Goal: Information Seeking & Learning: Compare options

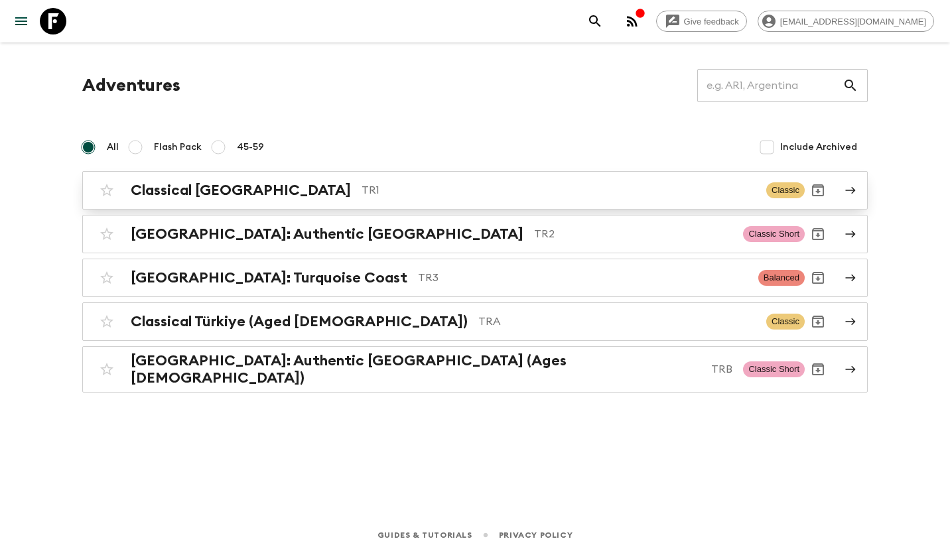
click at [362, 196] on p "TR1" at bounding box center [559, 190] width 394 height 16
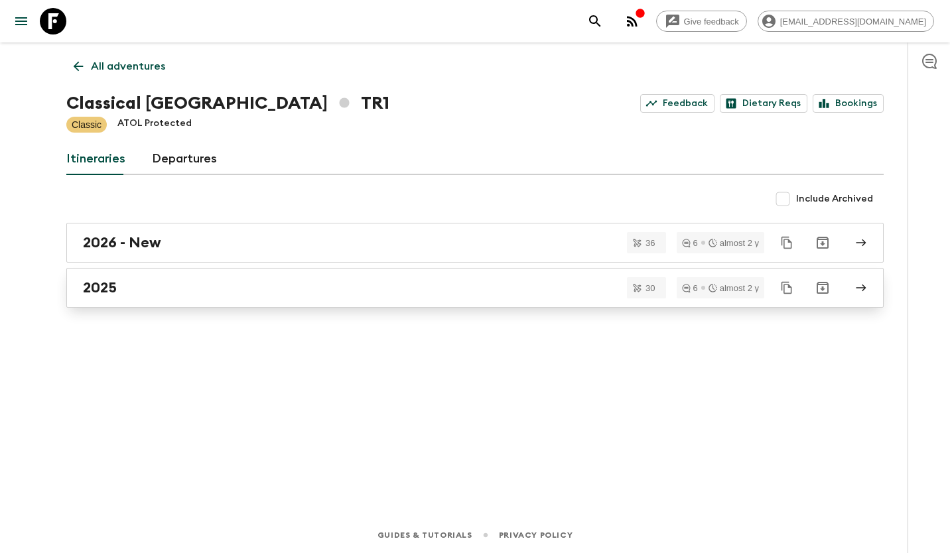
click at [147, 293] on div "2025" at bounding box center [462, 287] width 759 height 17
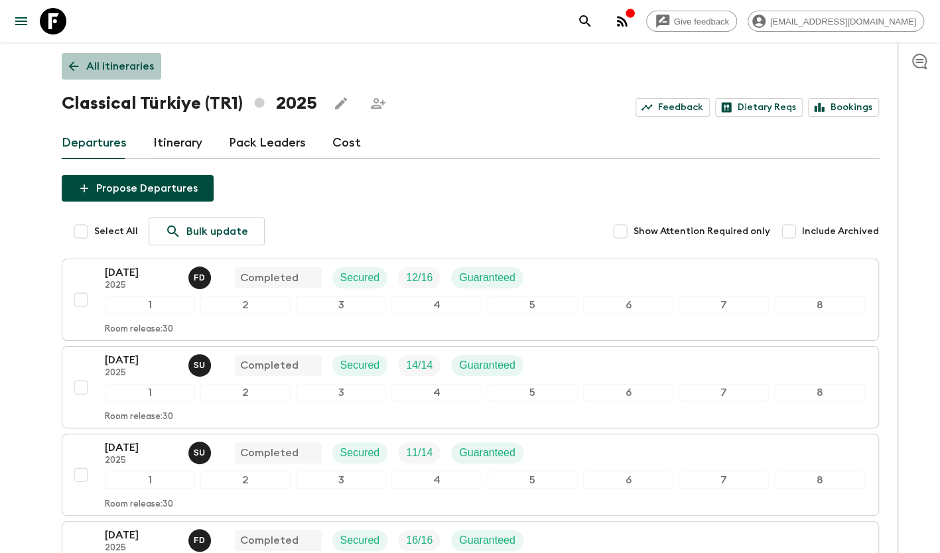
click at [137, 69] on p "All itineraries" at bounding box center [120, 66] width 68 height 16
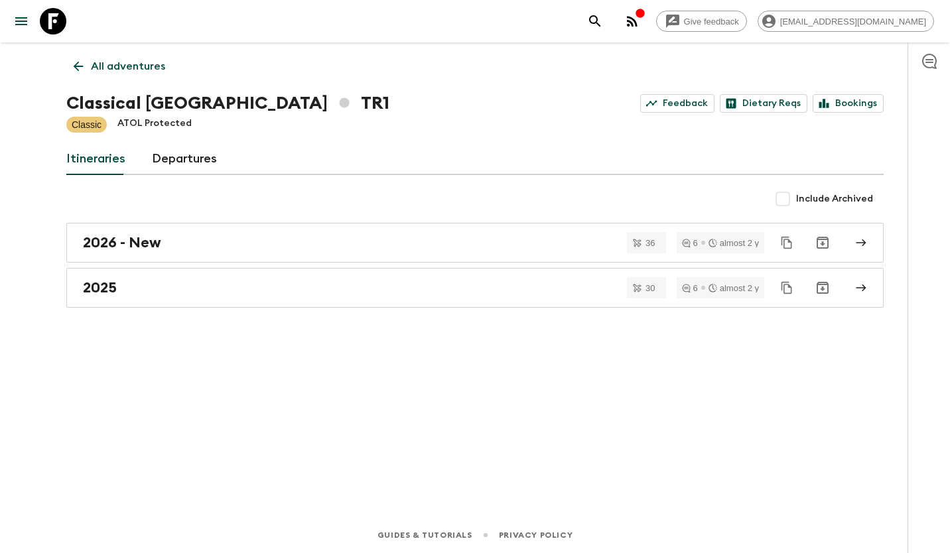
click at [123, 74] on link "All adventures" at bounding box center [119, 66] width 106 height 27
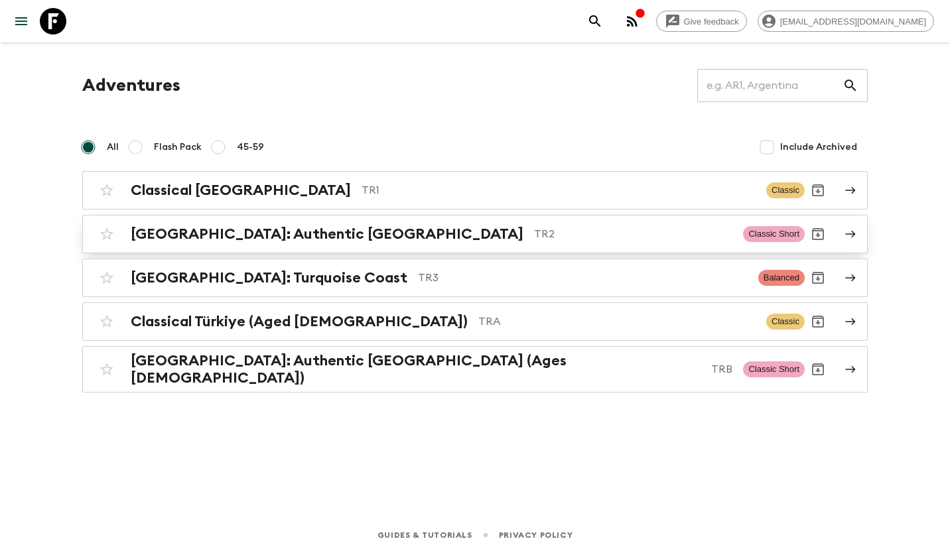
click at [324, 231] on div "[GEOGRAPHIC_DATA]: Authentic [GEOGRAPHIC_DATA] TR2" at bounding box center [432, 234] width 602 height 17
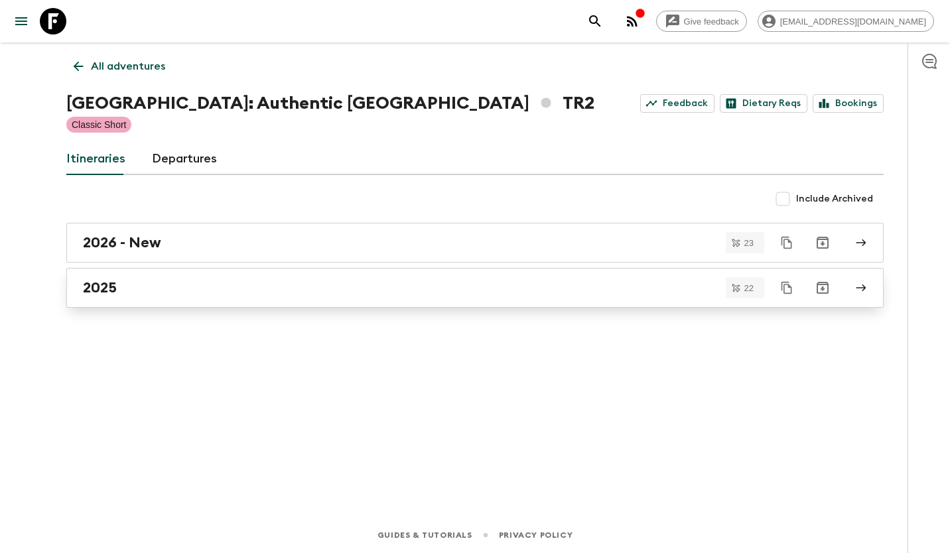
click at [354, 289] on div "2025" at bounding box center [462, 287] width 759 height 17
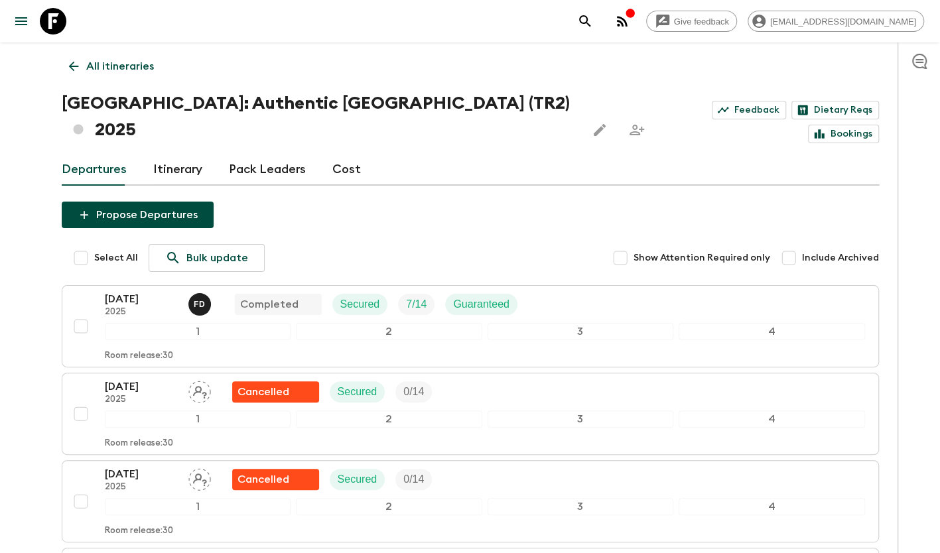
click at [133, 62] on p "All itineraries" at bounding box center [120, 66] width 68 height 16
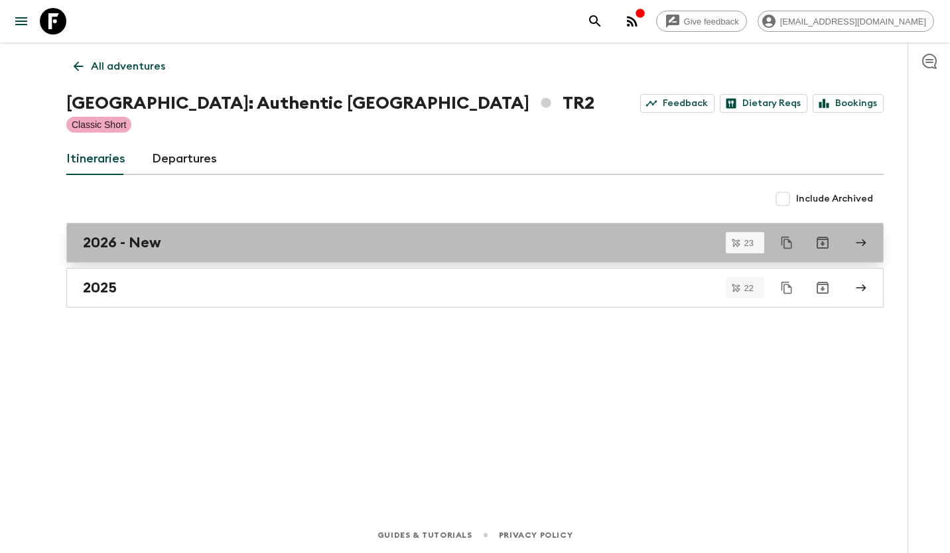
click at [202, 255] on link "2026 - New" at bounding box center [474, 243] width 817 height 40
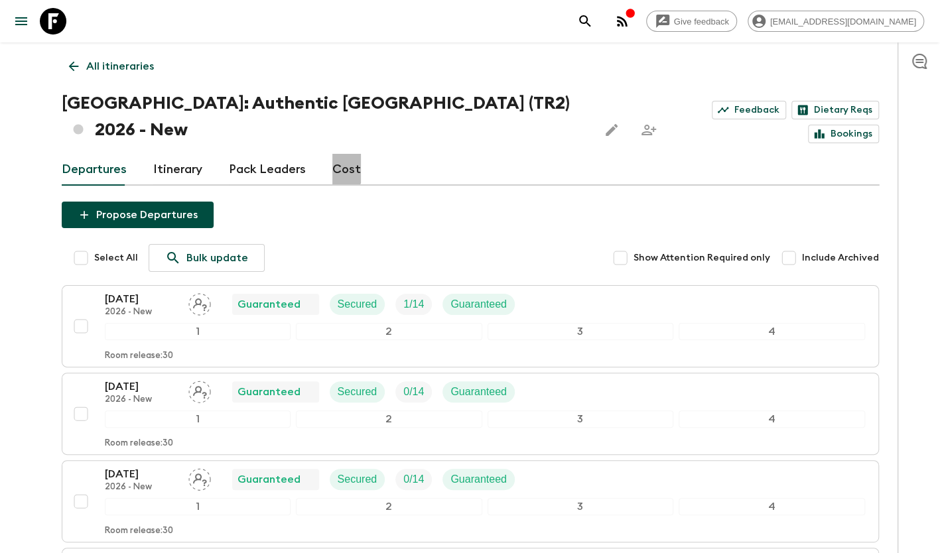
click at [340, 154] on link "Cost" at bounding box center [346, 170] width 29 height 32
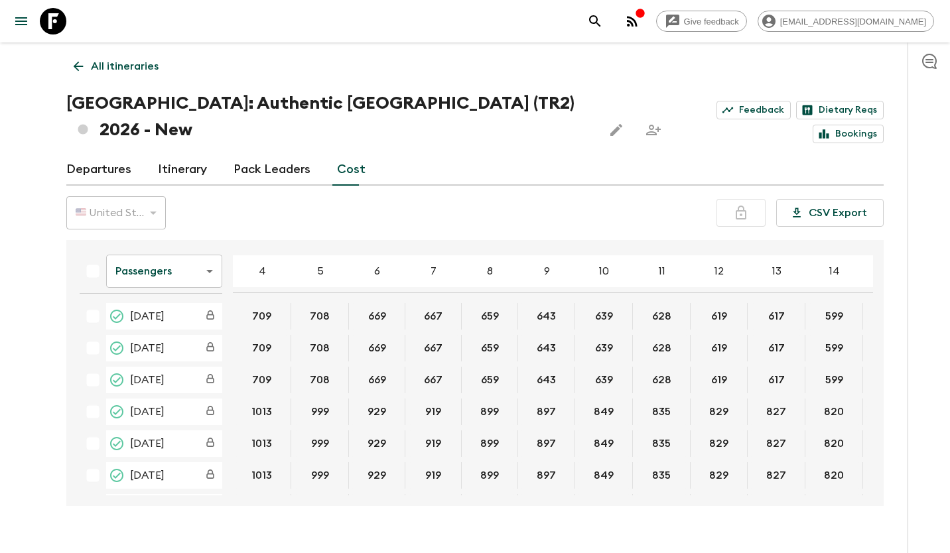
click at [145, 69] on p "All itineraries" at bounding box center [125, 66] width 68 height 16
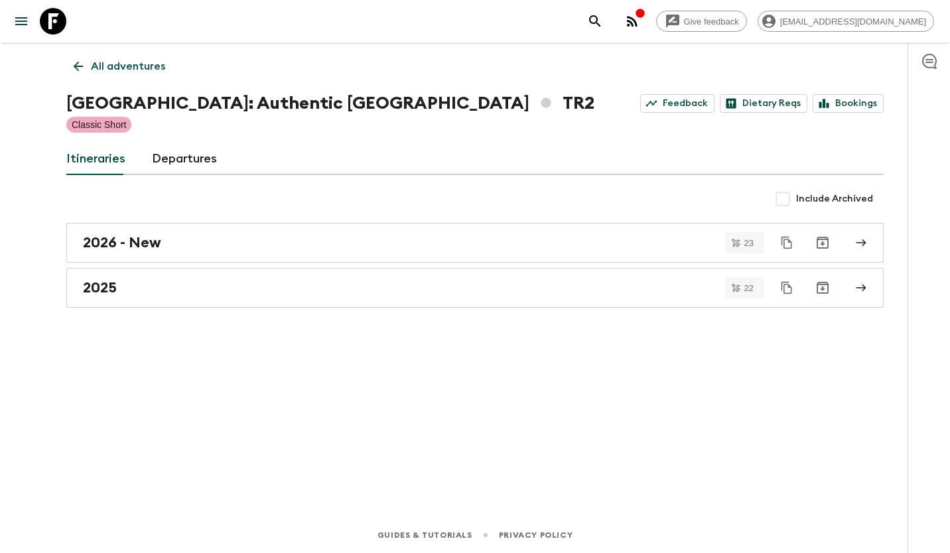
click at [142, 71] on p "All adventures" at bounding box center [128, 66] width 74 height 16
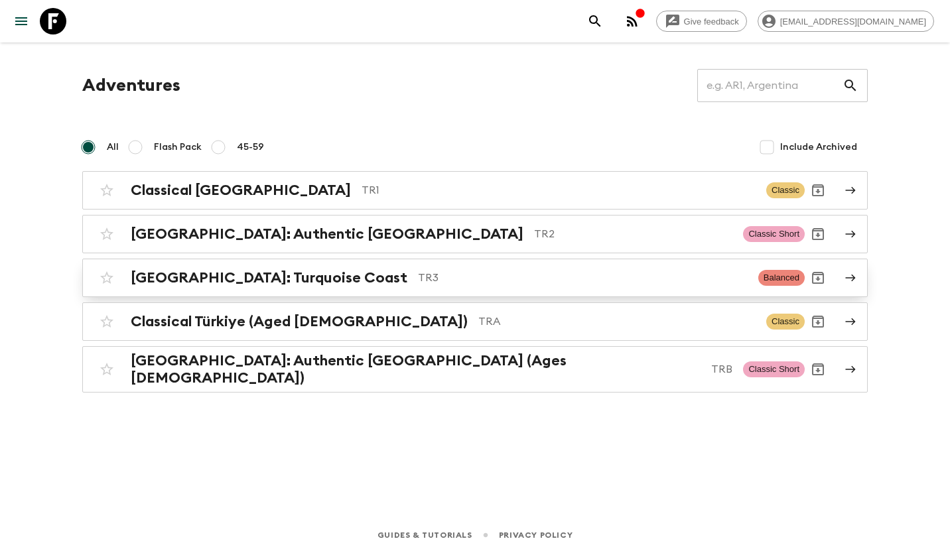
click at [418, 277] on p "TR3" at bounding box center [583, 278] width 330 height 16
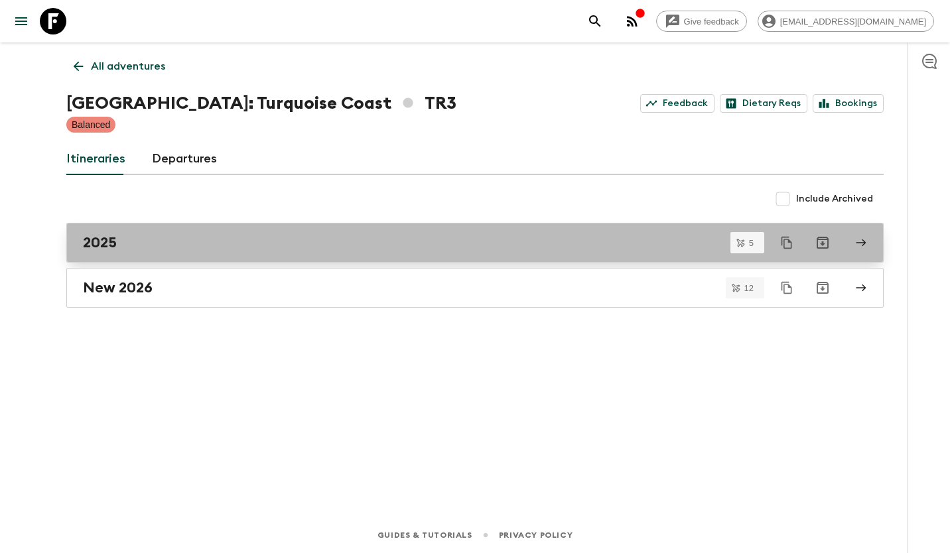
click at [180, 246] on div "2025" at bounding box center [462, 242] width 759 height 17
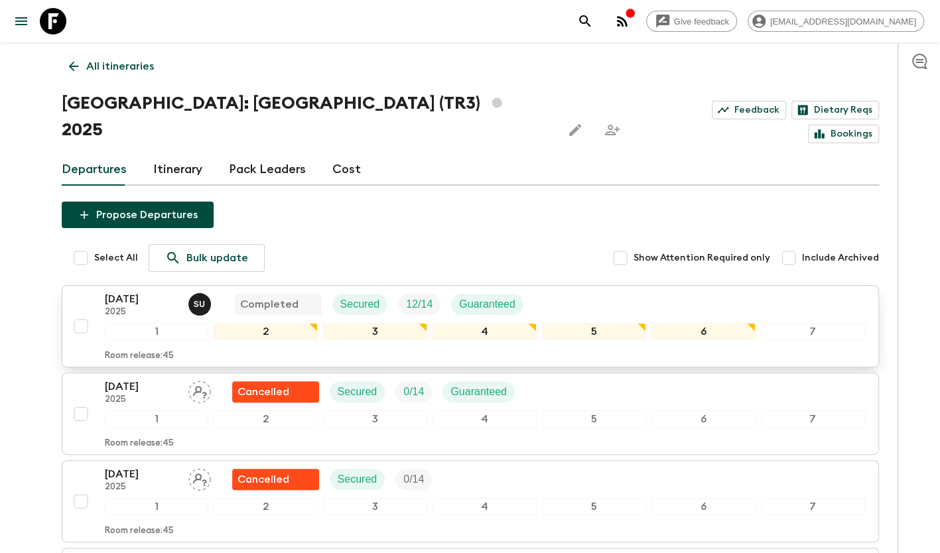
scroll to position [253, 0]
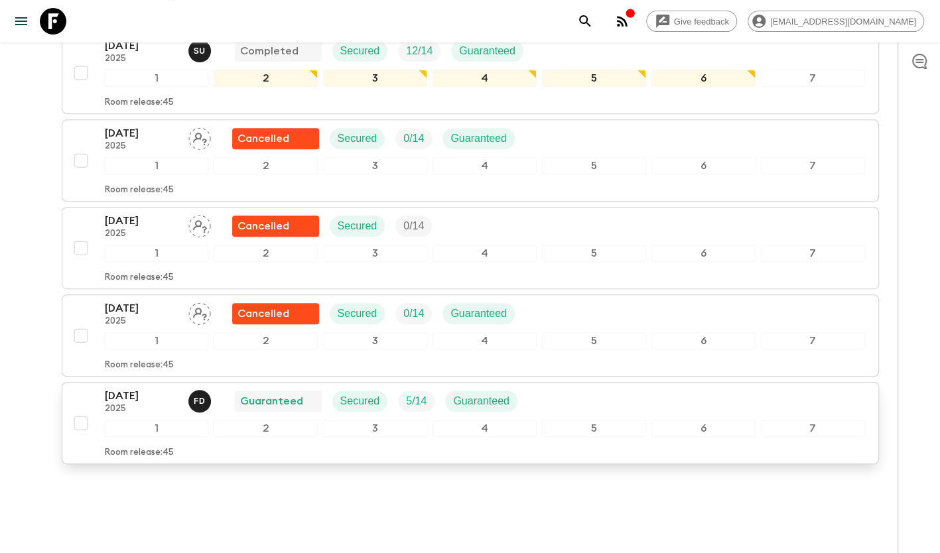
click at [529, 388] on div "19 Oct 2025 2025 F D Guaranteed Secured 5 / 14 Guaranteed" at bounding box center [485, 401] width 760 height 27
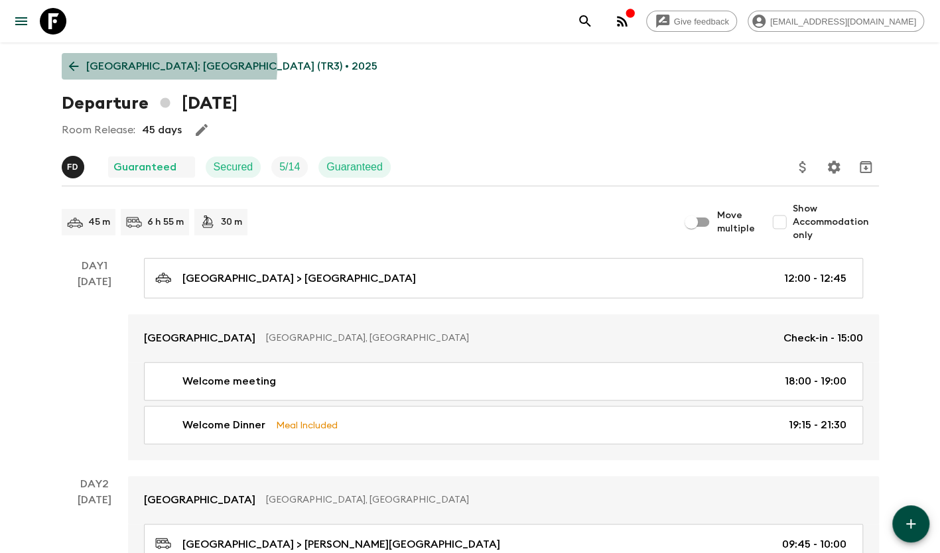
click at [112, 64] on p "Türkiye: Turquoise Coast (TR3) • 2025" at bounding box center [231, 66] width 291 height 16
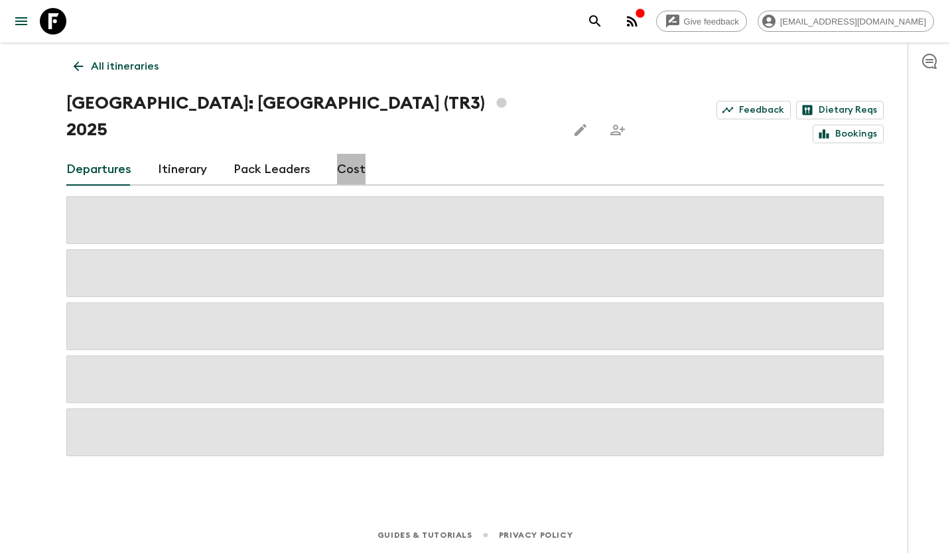
click at [350, 154] on link "Cost" at bounding box center [351, 170] width 29 height 32
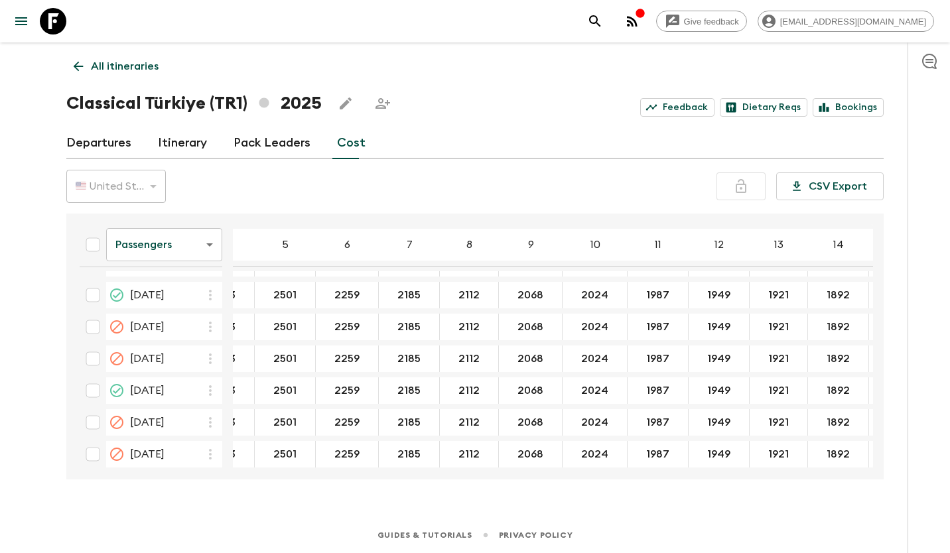
scroll to position [664, 0]
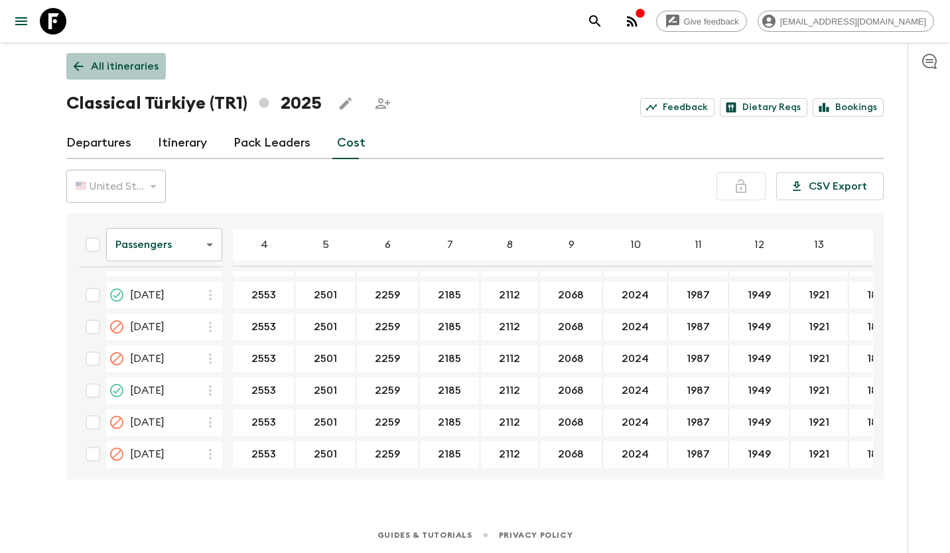
click at [98, 66] on p "All itineraries" at bounding box center [125, 66] width 68 height 16
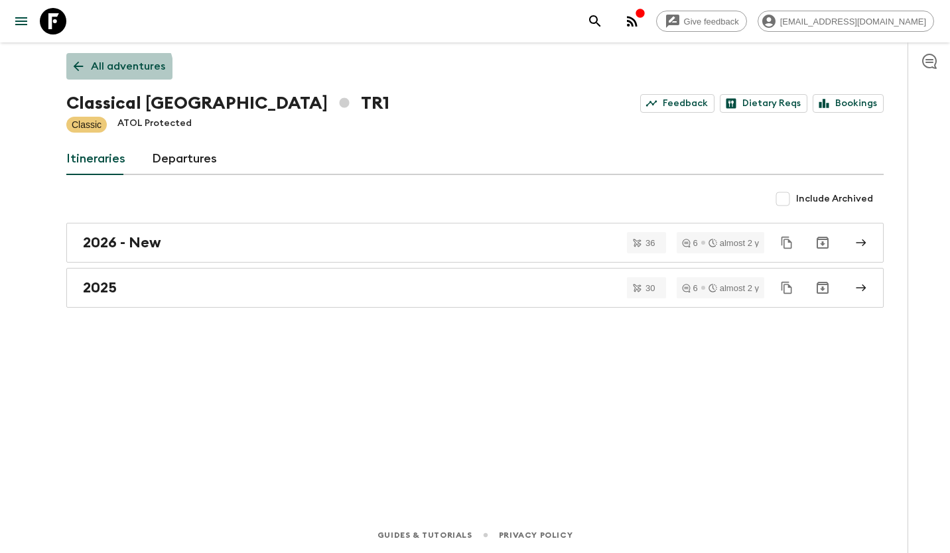
click at [99, 76] on link "All adventures" at bounding box center [119, 66] width 106 height 27
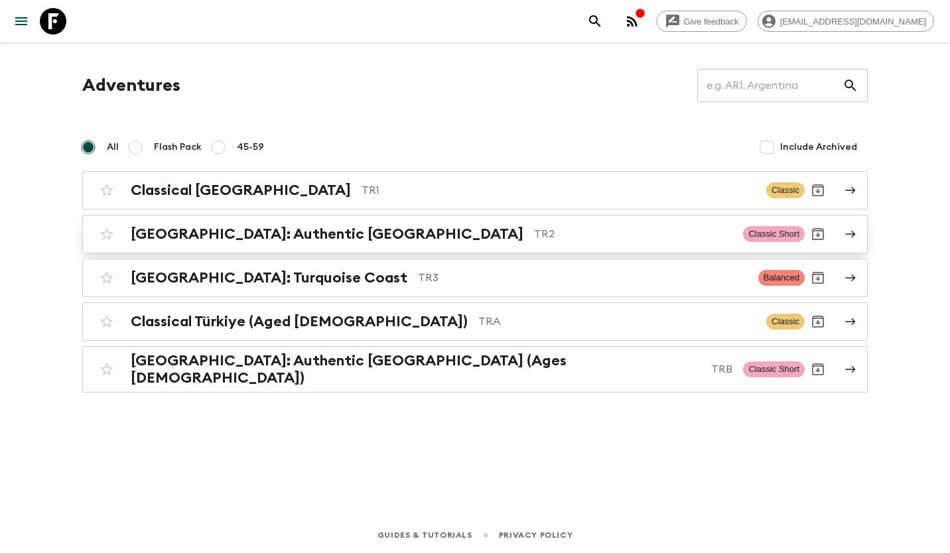
click at [324, 226] on div "[GEOGRAPHIC_DATA]: Authentic [GEOGRAPHIC_DATA] TR2" at bounding box center [432, 234] width 602 height 17
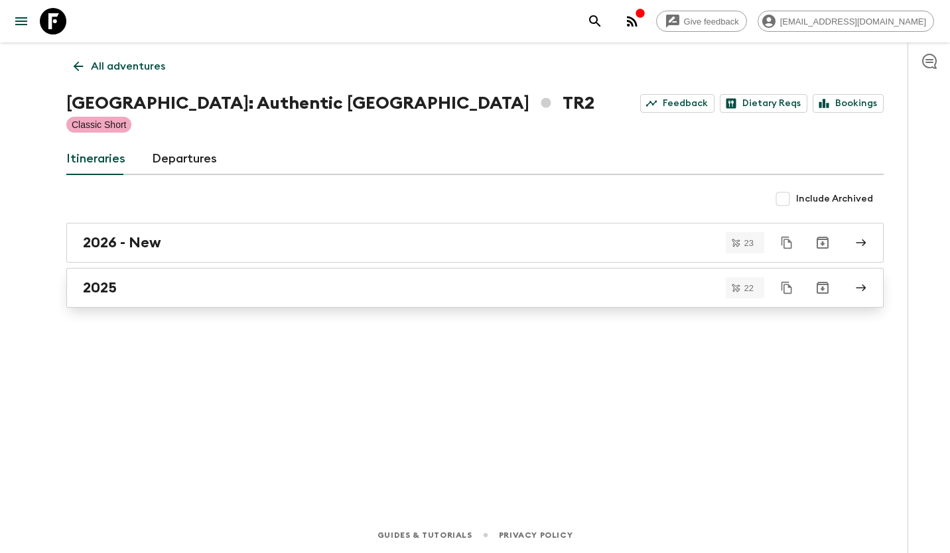
click at [191, 285] on div "2025" at bounding box center [462, 287] width 759 height 17
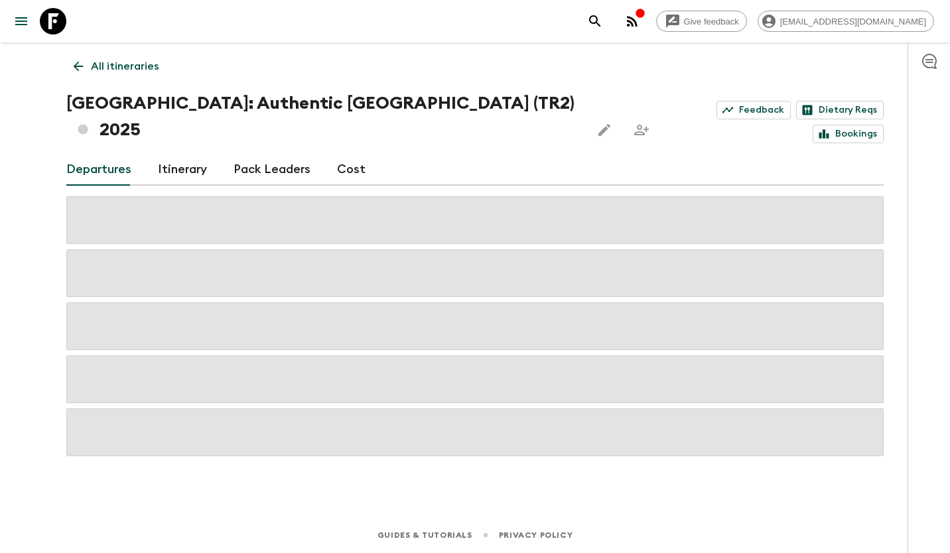
click at [357, 154] on link "Cost" at bounding box center [351, 170] width 29 height 32
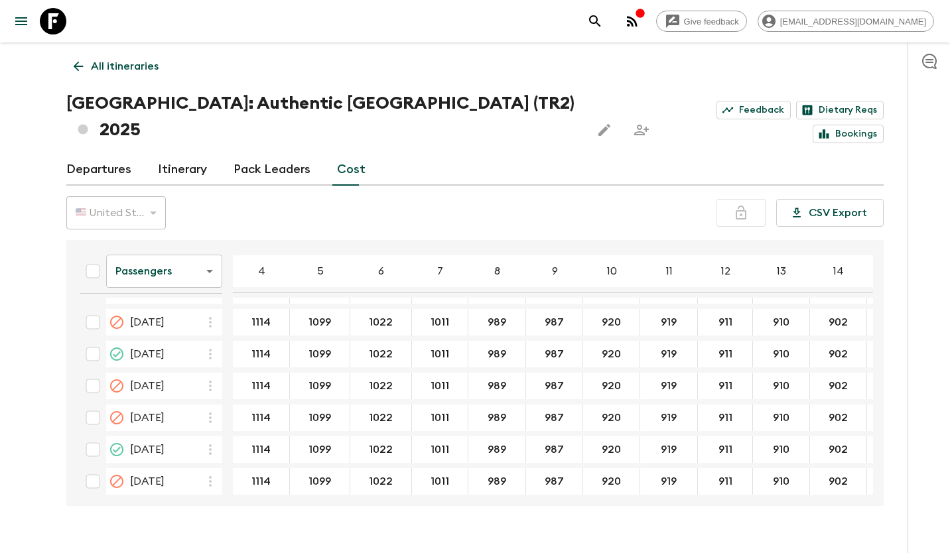
scroll to position [514, 0]
